Goal: Communication & Community: Share content

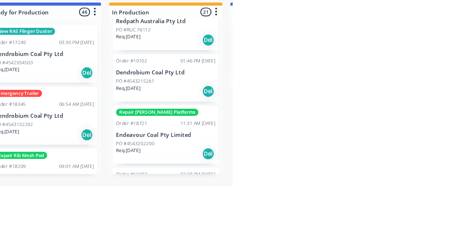
scroll to position [836, 0]
click at [393, 178] on p "Endeavour Coal Pty Limited" at bounding box center [400, 181] width 91 height 6
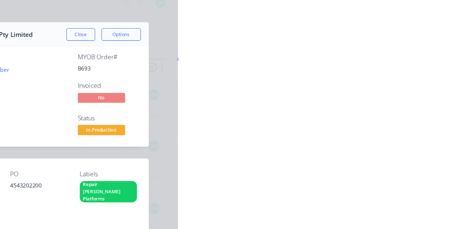
click at [75, 63] on div "Collaborate" at bounding box center [61, 63] width 28 height 6
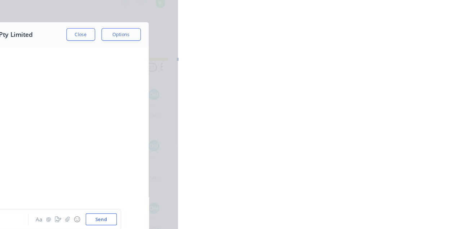
scroll to position [156, 0]
click at [435, 191] on div "AB [PERSON_NAME] 10:17am [DATE] Rtau7YKrhDP.png Labels Download" at bounding box center [270, 197] width 328 height 59
click at [187, 158] on img at bounding box center [161, 152] width 52 height 47
click at [187, 167] on img at bounding box center [161, 152] width 52 height 47
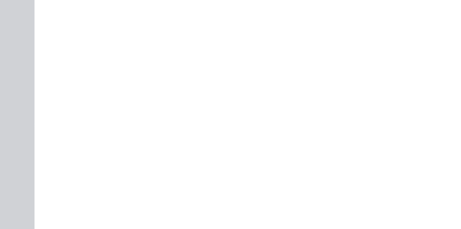
scroll to position [1435, 0]
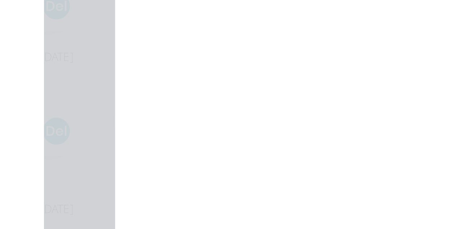
click at [0, 0] on div "Labels Download" at bounding box center [0, 0] width 0 height 0
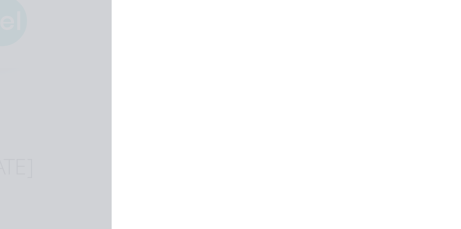
scroll to position [819, 0]
click at [187, 174] on img at bounding box center [161, 166] width 52 height 47
click at [187, 151] on img at bounding box center [161, 172] width 52 height 47
